Goal: Register for event/course

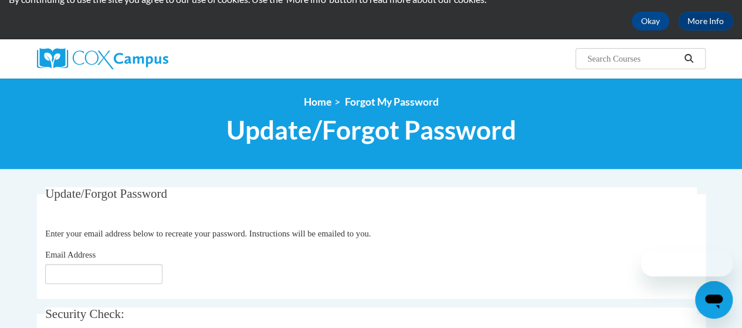
scroll to position [107, 0]
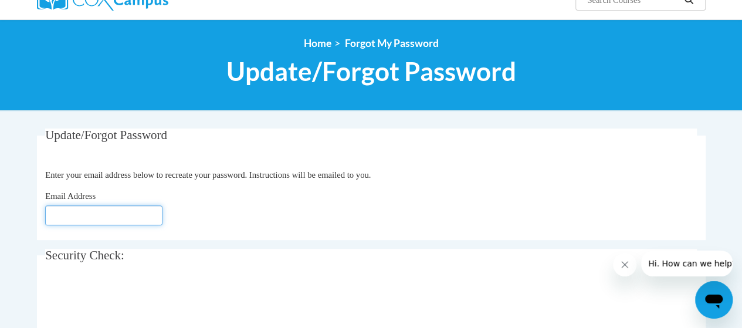
click at [99, 215] on input "Email Address" at bounding box center [103, 215] width 117 height 20
type input "Norris.Portia.S@muscogee.k12.ga.us"
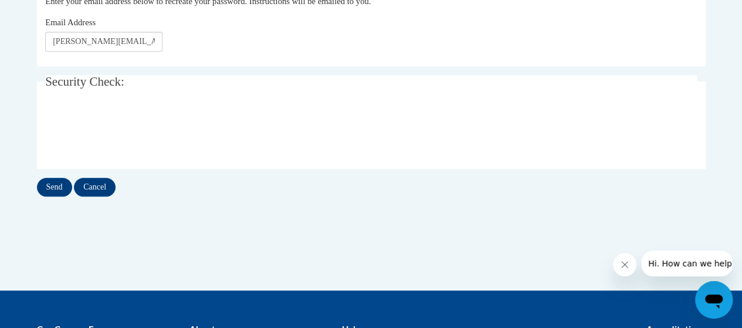
scroll to position [289, 0]
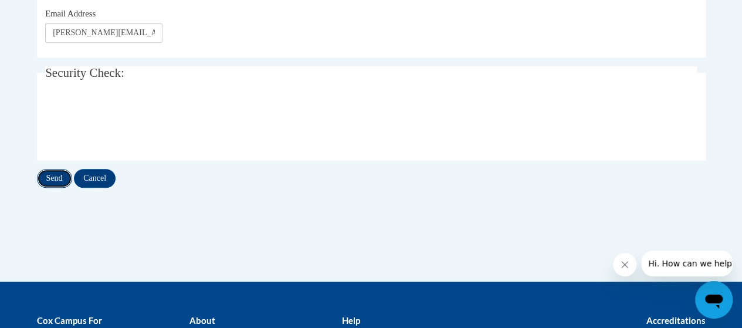
click at [65, 178] on input "Send" at bounding box center [54, 178] width 35 height 19
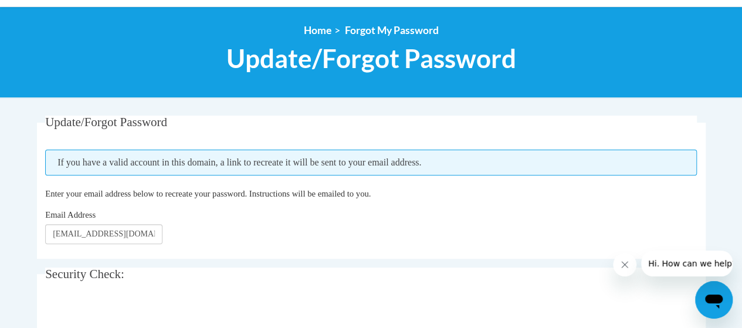
scroll to position [121, 0]
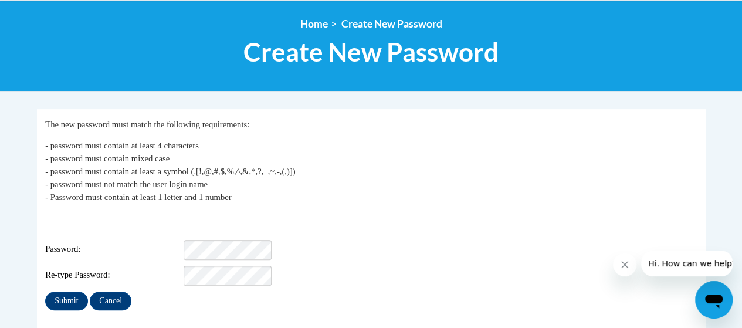
scroll to position [191, 0]
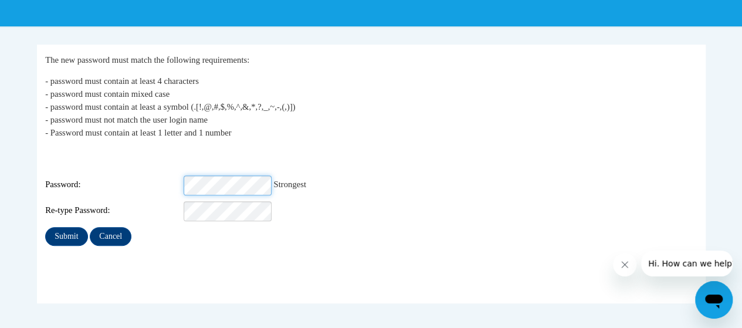
click at [180, 175] on div "Password: Strongest" at bounding box center [371, 185] width 652 height 20
click at [80, 227] on input "Submit" at bounding box center [66, 236] width 42 height 19
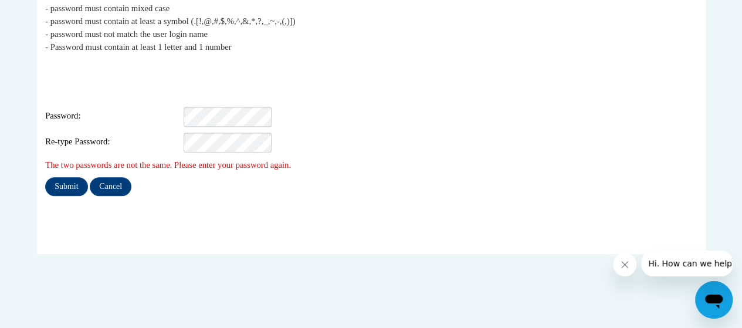
scroll to position [277, 0]
click at [45, 177] on input "Submit" at bounding box center [66, 186] width 42 height 19
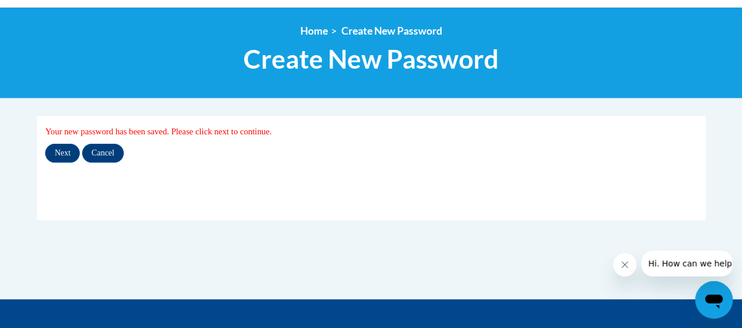
scroll to position [126, 0]
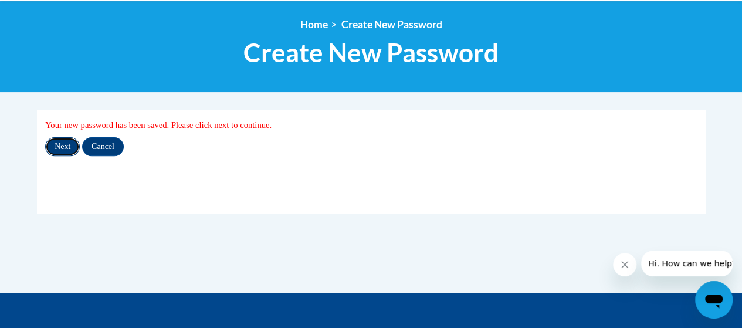
click at [57, 139] on input "Next" at bounding box center [62, 146] width 35 height 19
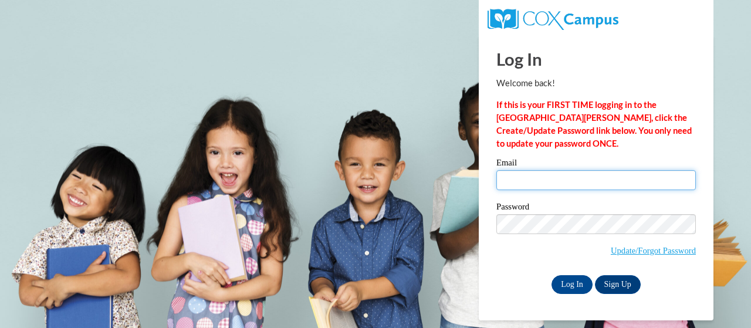
click at [606, 183] on input "Email" at bounding box center [597, 180] width 200 height 20
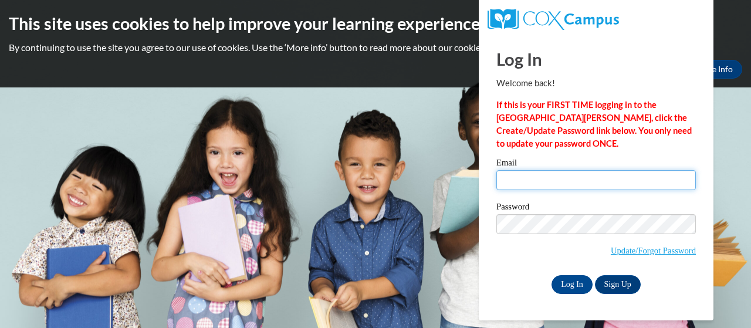
type input "[PERSON_NAME][EMAIL_ADDRESS][PERSON_NAME][DOMAIN_NAME]"
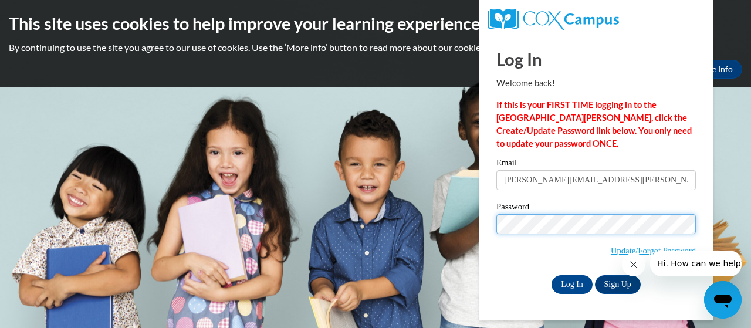
click at [552, 275] on input "Log In" at bounding box center [572, 284] width 41 height 19
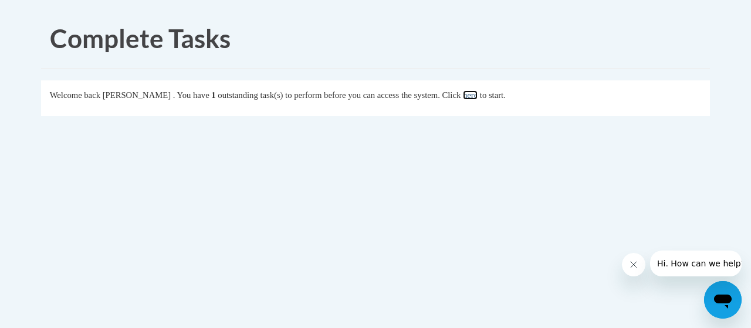
click at [478, 92] on link "here" at bounding box center [470, 94] width 15 height 9
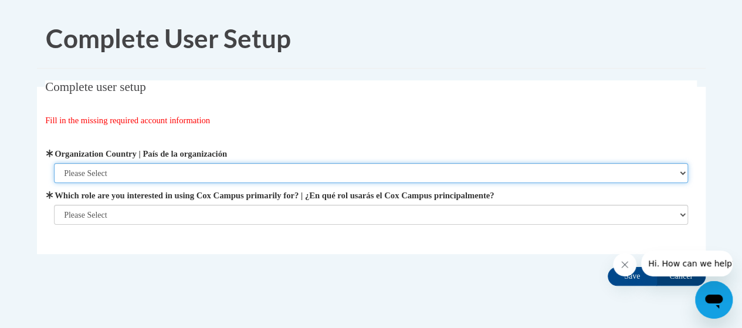
click at [577, 170] on select "Please Select [GEOGRAPHIC_DATA] | [GEOGRAPHIC_DATA] Outside of [GEOGRAPHIC_DATA…" at bounding box center [371, 173] width 634 height 20
select select "ad49bcad-a171-4b2e-b99c-48b446064914"
click at [54, 163] on select "Please Select [GEOGRAPHIC_DATA] | [GEOGRAPHIC_DATA] Outside of [GEOGRAPHIC_DATA…" at bounding box center [371, 173] width 634 height 20
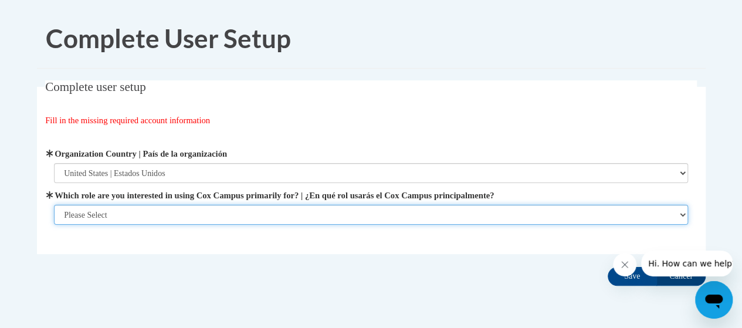
click at [501, 224] on select "Please Select College/University | Colegio/Universidad Community/Nonprofit Part…" at bounding box center [371, 215] width 634 height 20
select select "fbf2d438-af2f-41f8-98f1-81c410e29de3"
click at [54, 225] on select "Please Select College/University | Colegio/Universidad Community/Nonprofit Part…" at bounding box center [371, 215] width 634 height 20
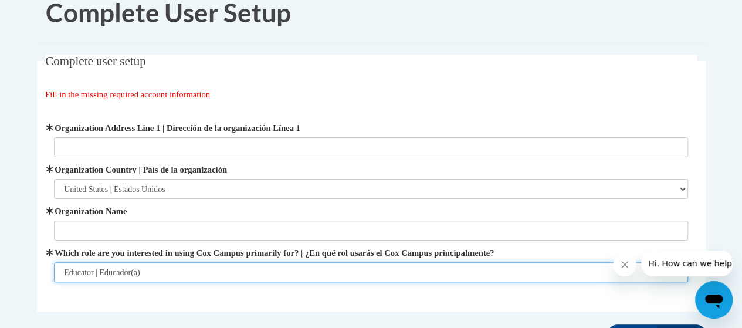
scroll to position [50, 0]
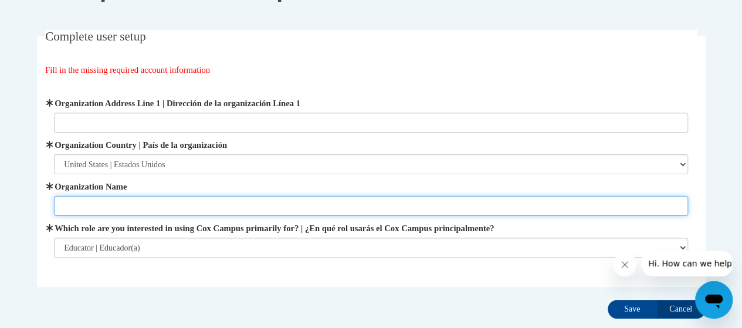
click at [631, 205] on input "Organization Name" at bounding box center [371, 206] width 634 height 20
click at [631, 205] on input "G" at bounding box center [371, 206] width 634 height 20
type input "Gentian"
click at [608, 300] on input "Save" at bounding box center [632, 309] width 49 height 19
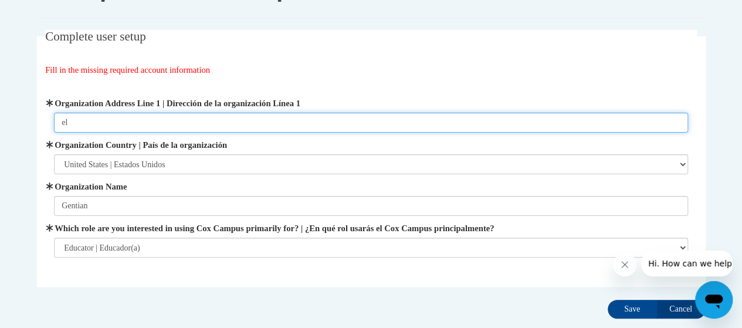
type input "e"
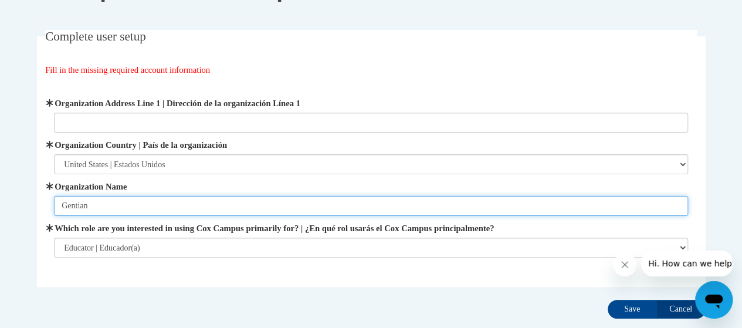
click at [488, 208] on input "Gentian" at bounding box center [371, 206] width 634 height 20
type input "Gentian Elementary"
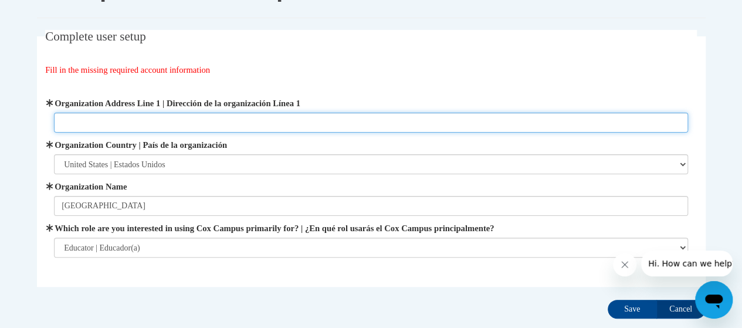
click at [301, 120] on input "Organization Address Line 1 | Dirección de la organización Línea 1" at bounding box center [371, 123] width 634 height 20
type input "5"
type input "4201 Primrose Rd."
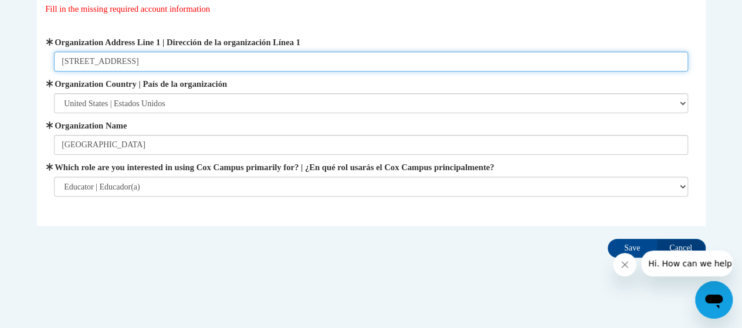
scroll to position [124, 0]
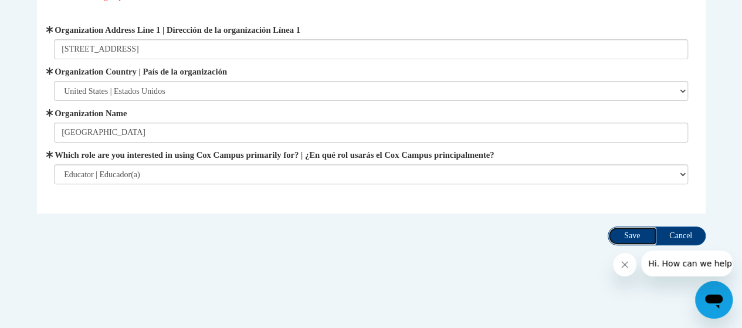
click at [643, 234] on input "Save" at bounding box center [632, 236] width 49 height 19
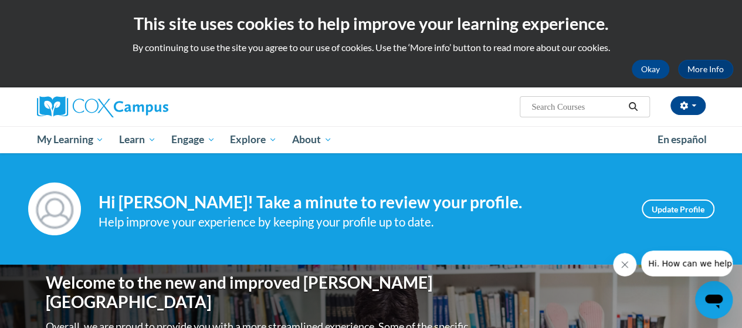
click at [575, 100] on input "Search..." at bounding box center [578, 107] width 94 height 14
type input "meaningful read alouds"
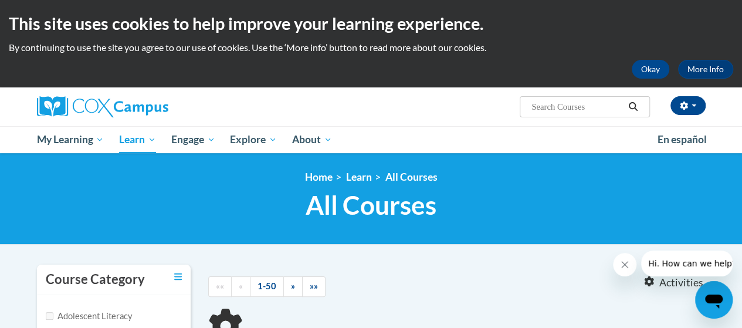
type input "meaningful read alouds"
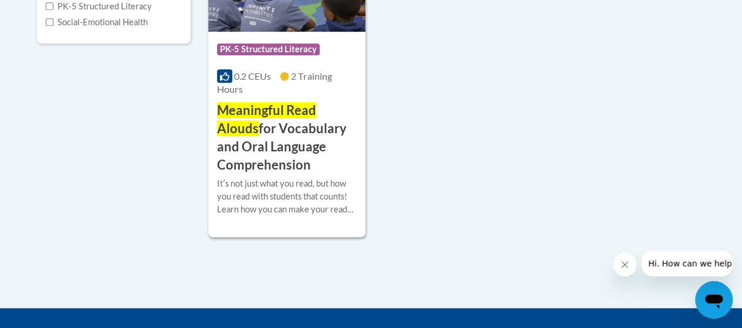
scroll to position [386, 0]
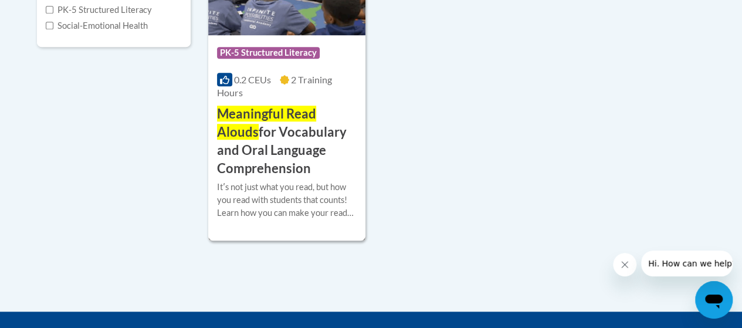
click at [265, 141] on h3 "Meaningful Read Alouds for Vocabulary and Oral Language Comprehension" at bounding box center [287, 141] width 140 height 72
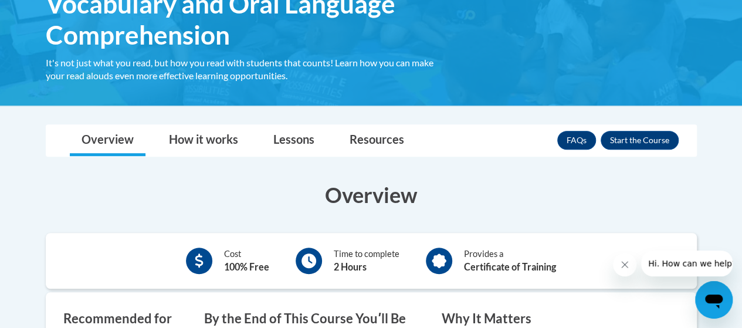
scroll to position [237, 0]
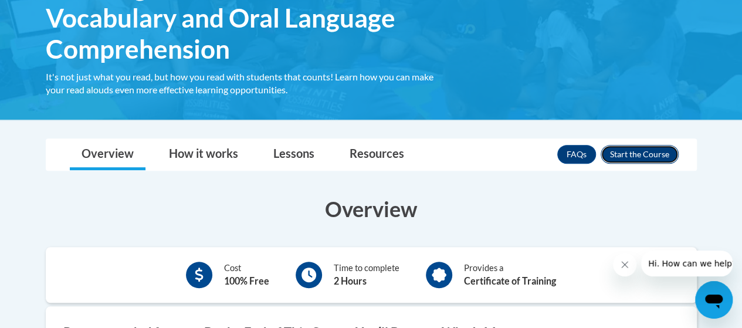
click at [640, 153] on button "Enroll" at bounding box center [640, 154] width 78 height 19
